Goal: Information Seeking & Learning: Understand process/instructions

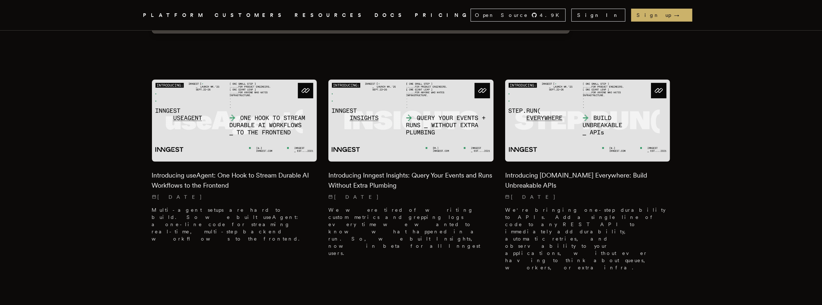
scroll to position [192, 0]
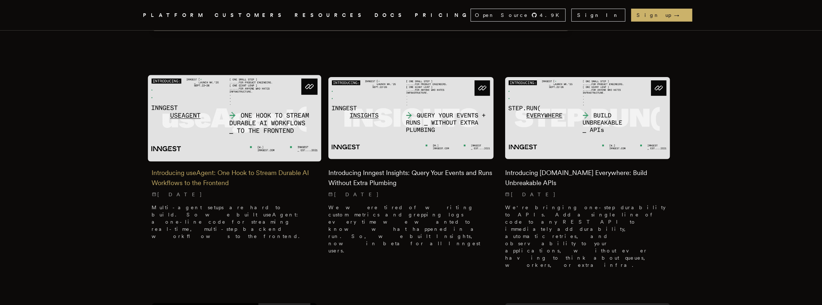
drag, startPoint x: 173, startPoint y: 168, endPoint x: 176, endPoint y: 171, distance: 4.3
click at [176, 171] on h2 "Introducing useAgent: One Hook to Stream Durable AI Workflows to the Frontend" at bounding box center [234, 178] width 165 height 20
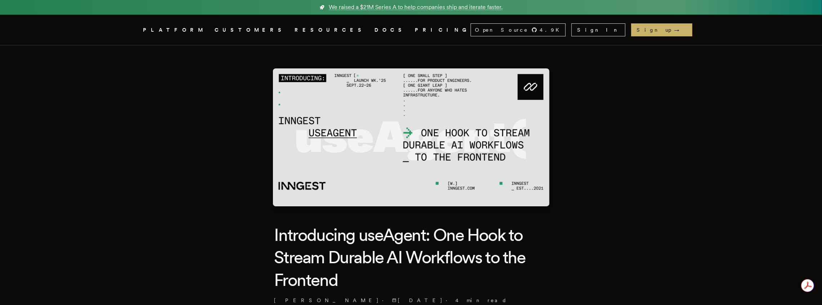
drag, startPoint x: 167, startPoint y: 145, endPoint x: 84, endPoint y: 150, distance: 82.9
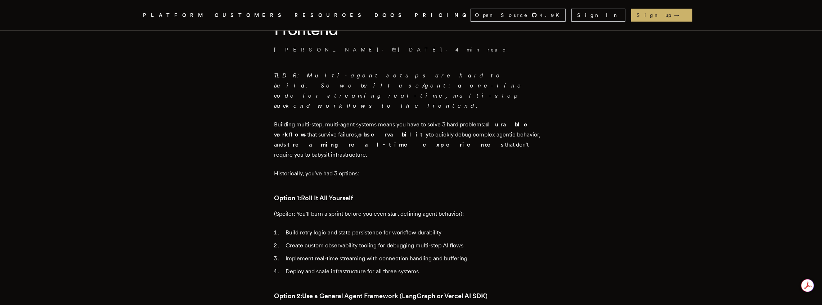
scroll to position [264, 0]
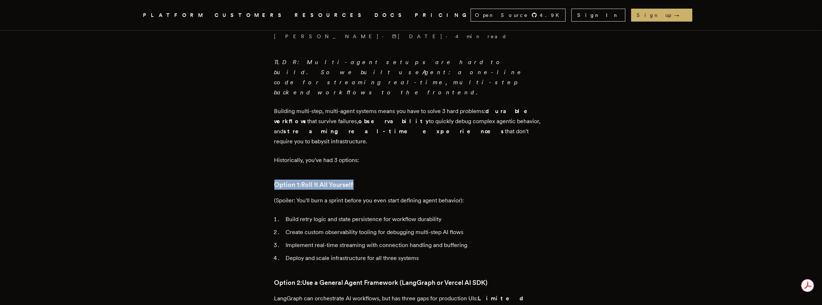
drag, startPoint x: 347, startPoint y: 158, endPoint x: 373, endPoint y: 158, distance: 25.9
click at [373, 180] on h3 "Option 1: Roll It All Yourself" at bounding box center [410, 185] width 273 height 10
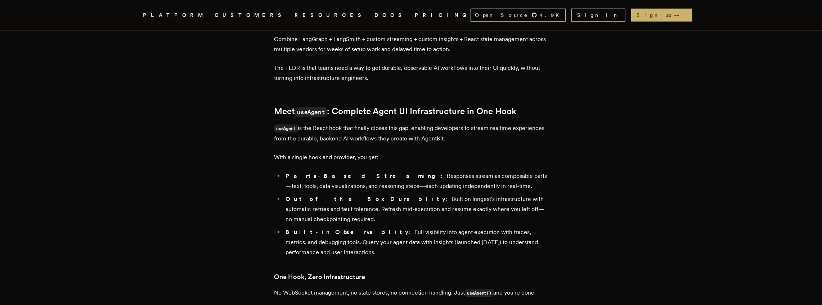
scroll to position [743, 0]
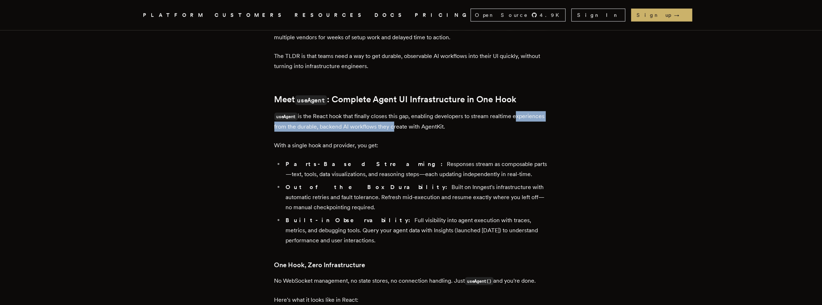
drag, startPoint x: 277, startPoint y: 87, endPoint x: 426, endPoint y: 87, distance: 149.3
click at [426, 111] on p "useAgent is the React hook that finally closes this gap, enabling developers to…" at bounding box center [410, 121] width 273 height 21
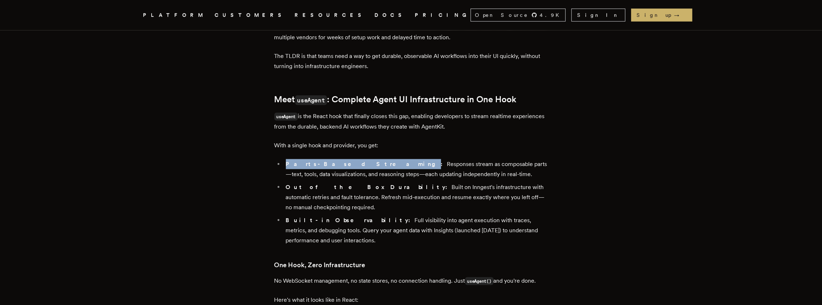
drag, startPoint x: 289, startPoint y: 122, endPoint x: 349, endPoint y: 122, distance: 60.5
click at [349, 160] on strong "Parts-Based Streaming:" at bounding box center [366, 163] width 161 height 7
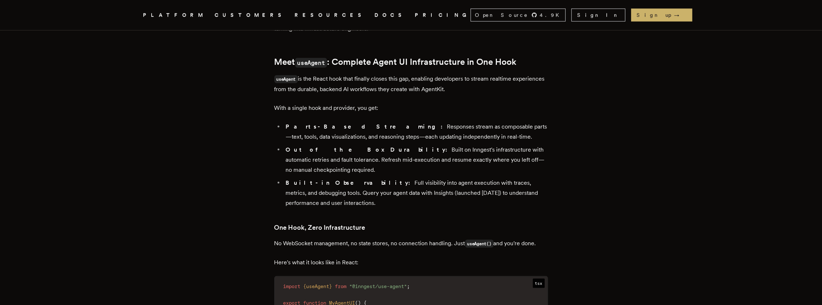
scroll to position [792, 0]
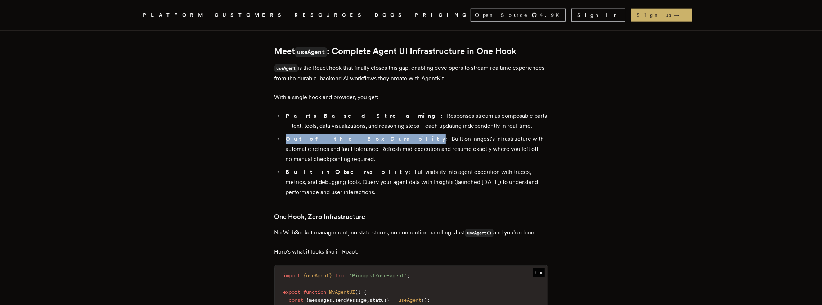
drag, startPoint x: 289, startPoint y: 97, endPoint x: 354, endPoint y: 99, distance: 64.8
click at [354, 135] on strong "Out of the Box Durability:" at bounding box center [369, 138] width 166 height 7
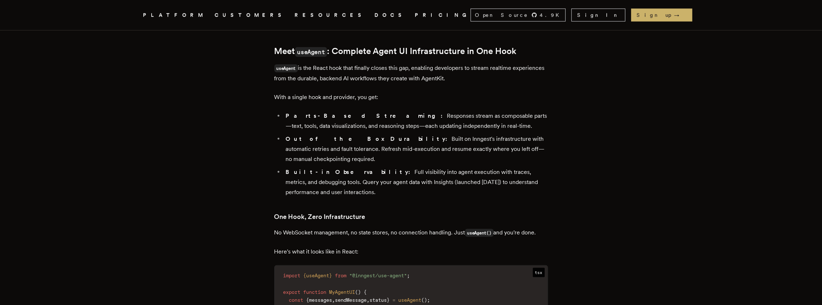
click at [290, 168] on strong "Built-in Observability:" at bounding box center [350, 171] width 129 height 7
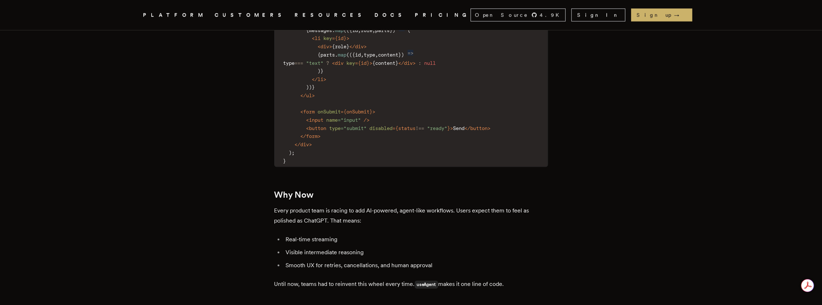
scroll to position [0, 0]
drag, startPoint x: 289, startPoint y: 188, endPoint x: 368, endPoint y: 207, distance: 81.3
click at [368, 235] on ul "Real-time streaming Visible intermediate reasoning Smooth UX for retries, cance…" at bounding box center [410, 253] width 273 height 36
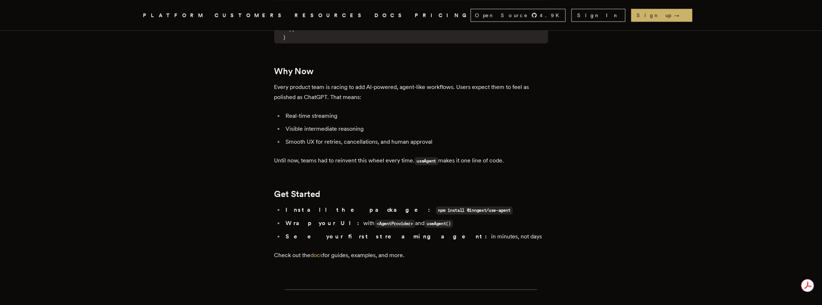
scroll to position [1295, 0]
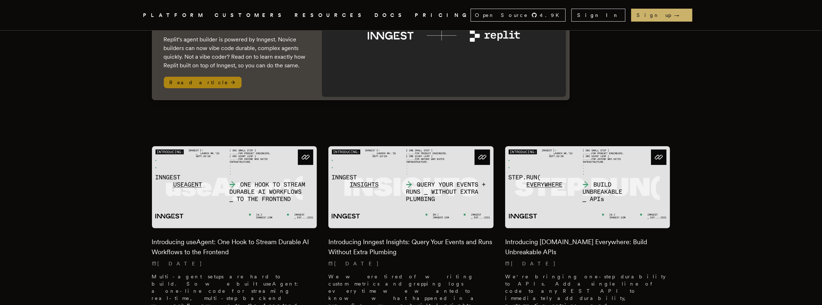
scroll to position [144, 0]
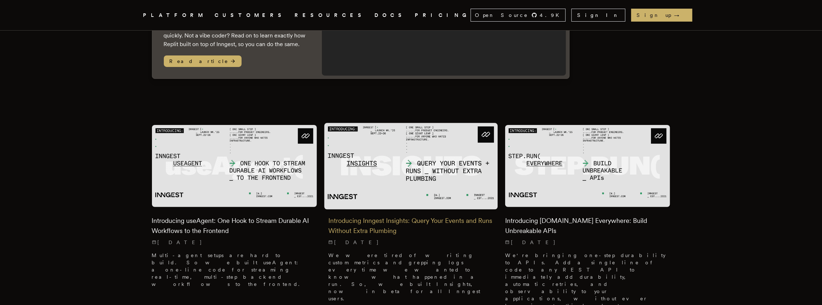
click at [465, 216] on h2 "Introducing Inngest Insights: Query Your Events and Runs Without Extra Plumbing" at bounding box center [410, 226] width 165 height 20
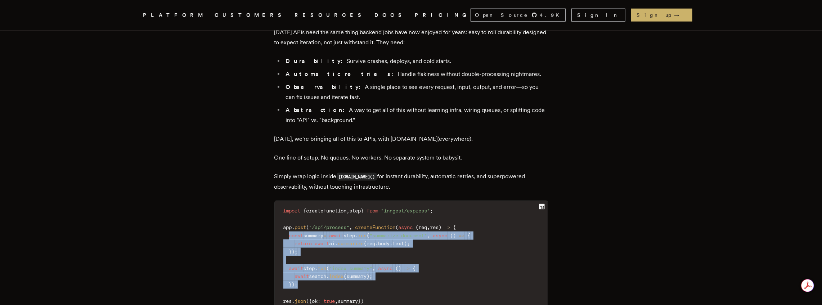
drag, startPoint x: 291, startPoint y: 181, endPoint x: 341, endPoint y: 230, distance: 70.0
click at [341, 230] on code "import { createFunction , step } from "inngest/express" ; app . post ( "/api/pr…" at bounding box center [411, 259] width 273 height 109
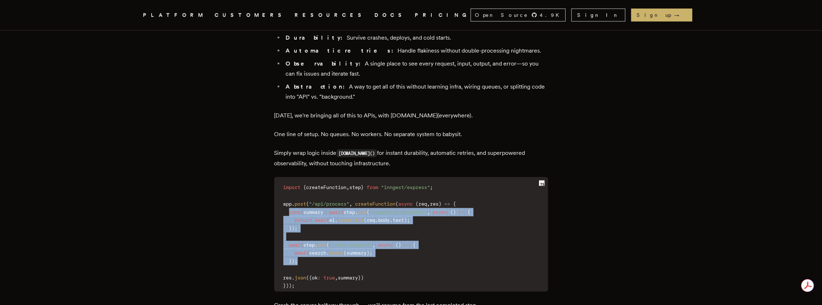
scroll to position [840, 0]
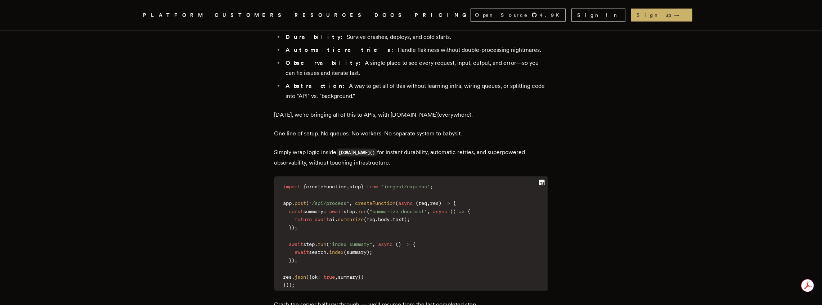
click at [348, 214] on code "import { createFunction , step } from "inngest/express" ; app . post ( "/api/pr…" at bounding box center [411, 235] width 273 height 109
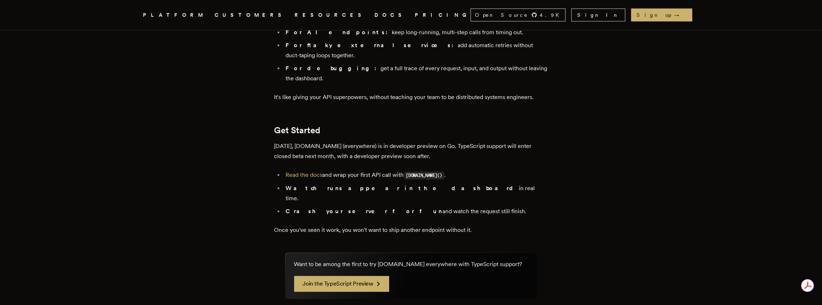
scroll to position [1271, 0]
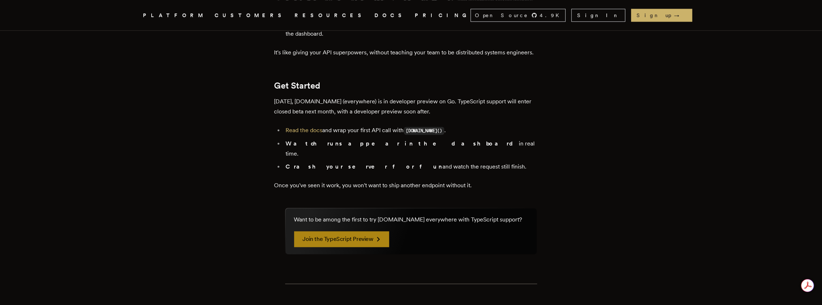
click at [338, 231] on link "Join the TypeScript Preview" at bounding box center [341, 239] width 95 height 16
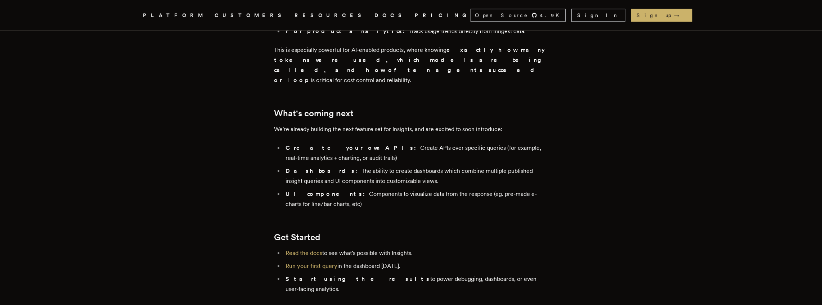
scroll to position [1391, 0]
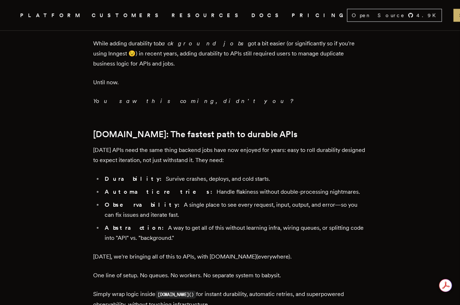
scroll to position [696, 0]
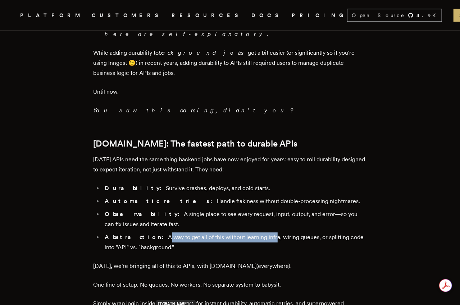
drag, startPoint x: 143, startPoint y: 176, endPoint x: 250, endPoint y: 180, distance: 106.9
click at [250, 232] on li "Abstraction: A way to get all of this without learning infra, wiring queues, or…" at bounding box center [235, 242] width 264 height 20
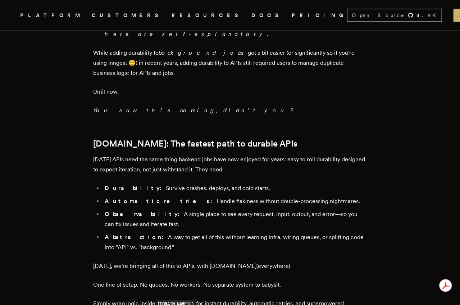
click at [323, 198] on div "TLDR: We're bringing one-step durability to APIs. Add a single line of code to …" at bounding box center [230, 223] width 273 height 1227
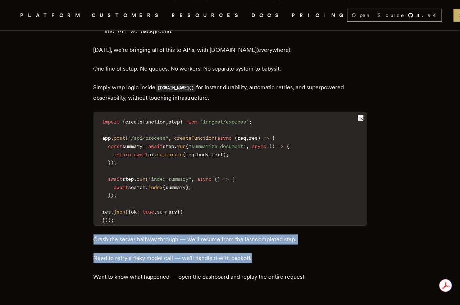
scroll to position [0, 0]
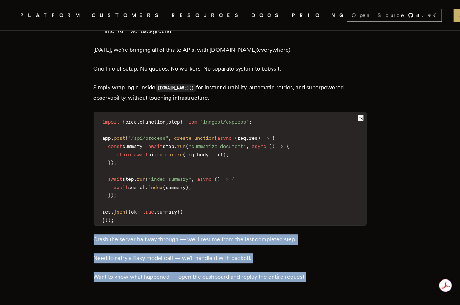
drag, startPoint x: 91, startPoint y: 176, endPoint x: 324, endPoint y: 220, distance: 237.2
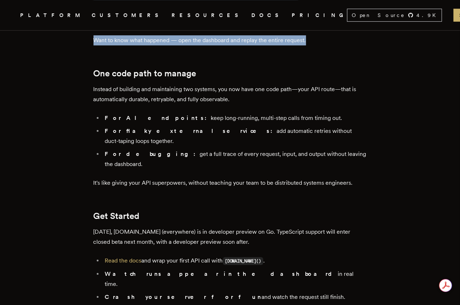
scroll to position [1175, 0]
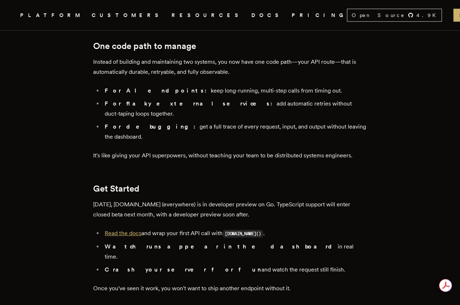
click at [129, 230] on link "Read the docs" at bounding box center [123, 233] width 37 height 7
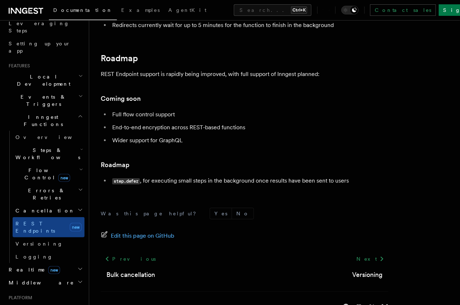
scroll to position [1365, 0]
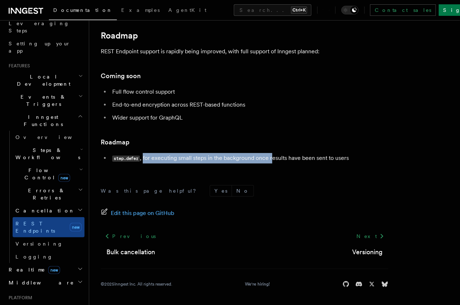
drag, startPoint x: 143, startPoint y: 158, endPoint x: 272, endPoint y: 161, distance: 129.6
click at [272, 161] on li "step.defer , for executing small steps in the background once results have been…" at bounding box center [249, 158] width 279 height 10
click at [45, 167] on span "Flow Control new" at bounding box center [46, 174] width 67 height 14
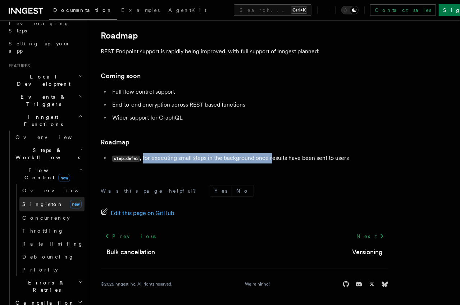
click at [39, 201] on span "Singleton" at bounding box center [42, 204] width 41 height 6
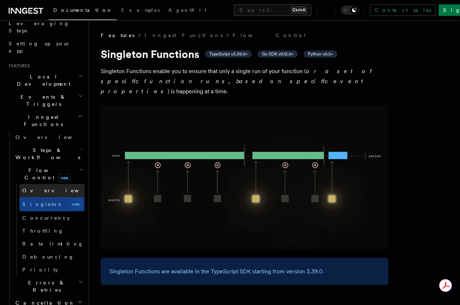
click at [43, 187] on span "Overview" at bounding box center [59, 190] width 74 height 6
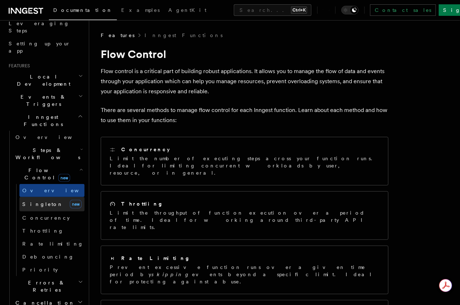
click at [44, 197] on link "Singleton new" at bounding box center [51, 204] width 65 height 14
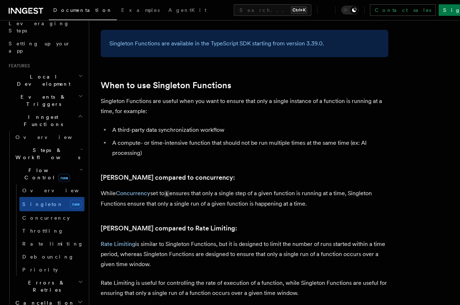
scroll to position [240, 0]
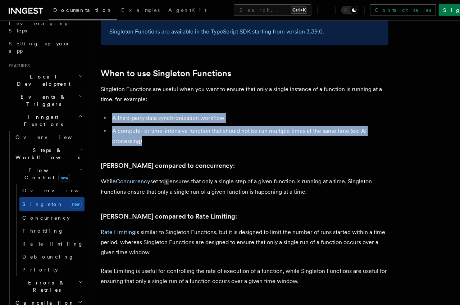
drag, startPoint x: 113, startPoint y: 96, endPoint x: 229, endPoint y: 119, distance: 117.3
click at [229, 119] on ul "A third-party data synchronization workflow A compute- or time-intensive functi…" at bounding box center [245, 129] width 288 height 33
click at [229, 126] on li "A compute- or time-intensive function that should not be run multiple times at …" at bounding box center [249, 136] width 279 height 20
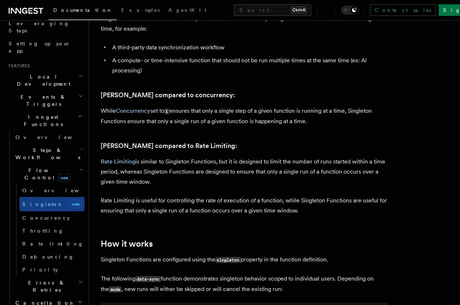
scroll to position [312, 0]
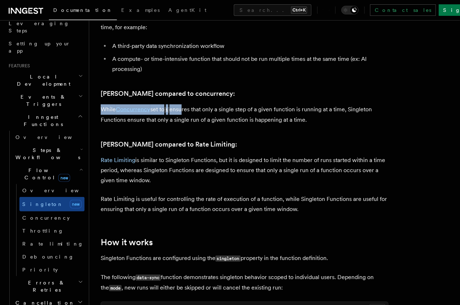
drag, startPoint x: 102, startPoint y: 88, endPoint x: 183, endPoint y: 91, distance: 81.0
click at [183, 104] on p "While Concurrency set to 1 ensures that only a single step of a given function …" at bounding box center [245, 114] width 288 height 21
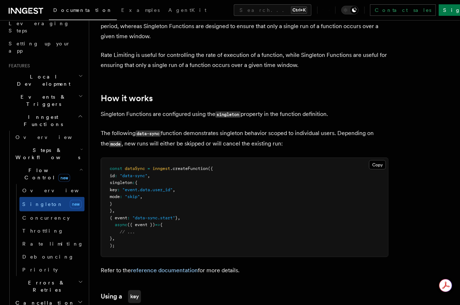
scroll to position [0, 0]
click at [264, 128] on p "The following data-sync function demonstrates [PERSON_NAME] behavior scoped to …" at bounding box center [245, 138] width 288 height 21
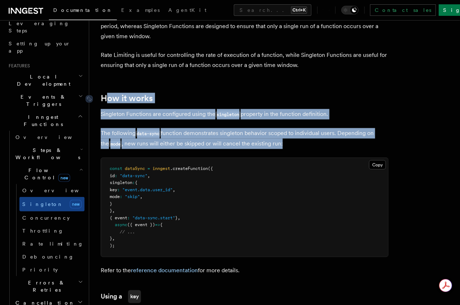
drag, startPoint x: 295, startPoint y: 124, endPoint x: 105, endPoint y: 78, distance: 195.0
click at [202, 93] on h2 "How it works" at bounding box center [245, 98] width 288 height 10
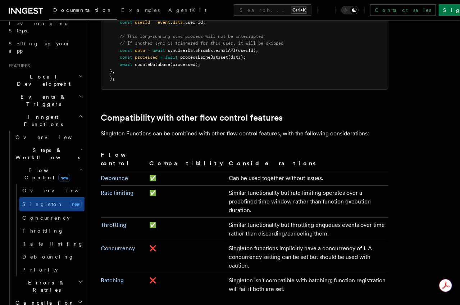
scroll to position [1103, 0]
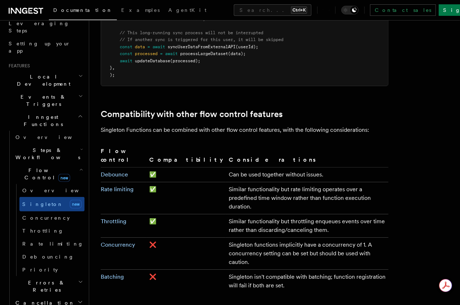
click at [64, 276] on h2 "Errors & Retries" at bounding box center [49, 286] width 72 height 20
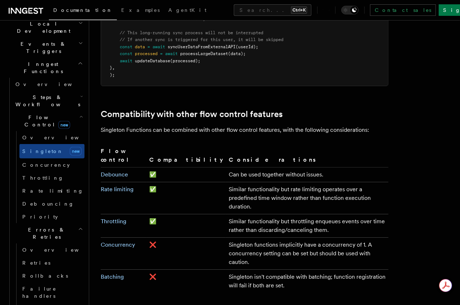
scroll to position [192, 0]
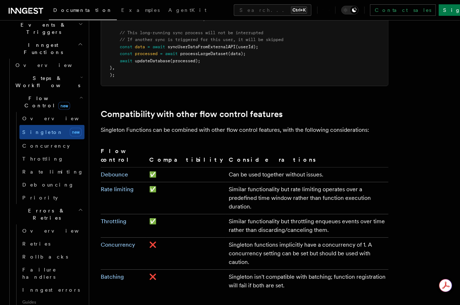
click at [56, 204] on h2 "Errors & Retries" at bounding box center [49, 214] width 72 height 20
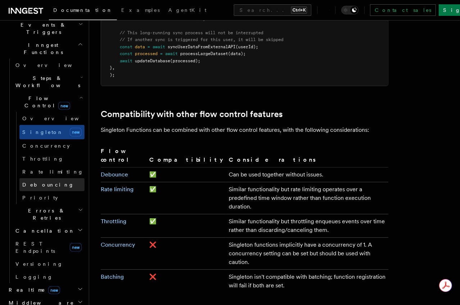
click at [41, 182] on span "Debouncing" at bounding box center [48, 185] width 52 height 6
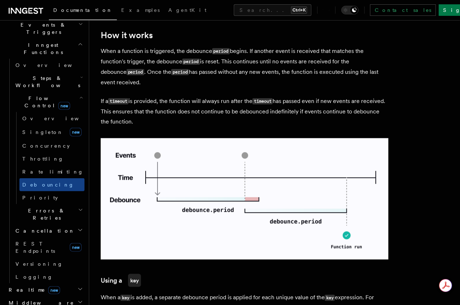
scroll to position [408, 0]
